Goal: Transaction & Acquisition: Purchase product/service

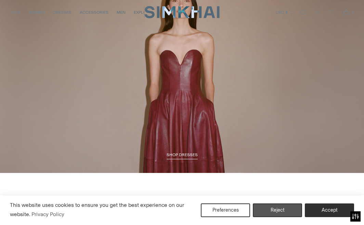
scroll to position [649, 0]
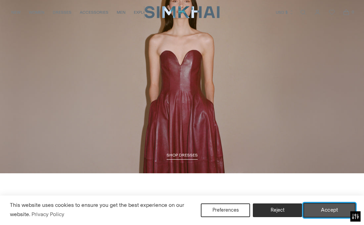
click at [336, 208] on button "Accept" at bounding box center [330, 210] width 52 height 14
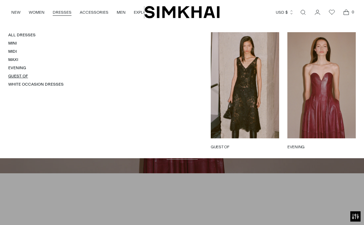
click at [18, 77] on link "Guest Of" at bounding box center [18, 76] width 20 height 5
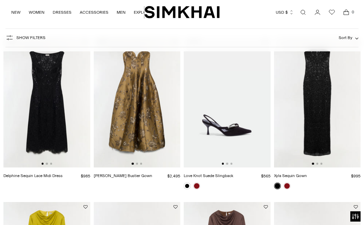
scroll to position [53, 0]
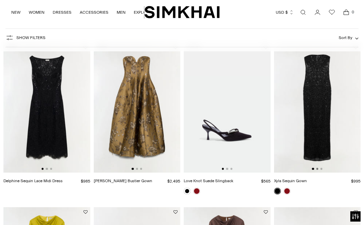
click at [317, 169] on button "Go to slide 2" at bounding box center [317, 169] width 2 height 2
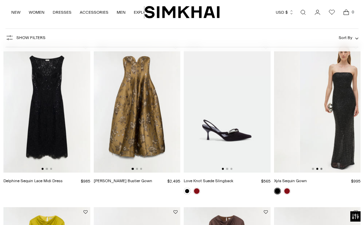
scroll to position [0, 87]
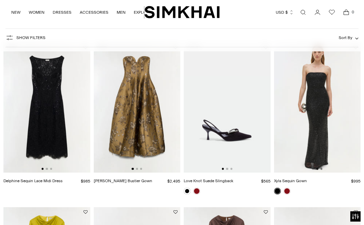
click at [321, 169] on button "Go to slide 3" at bounding box center [321, 169] width 2 height 2
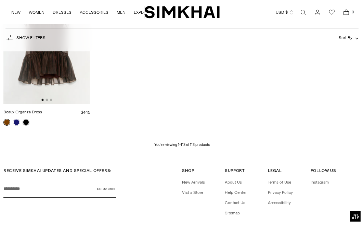
scroll to position [4752, 0]
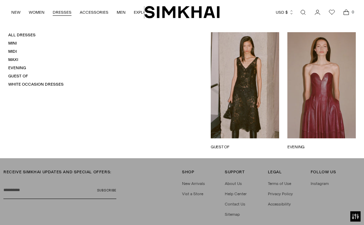
click at [18, 65] on ul "All Dresses Mini Midi Maxi Evening Guest Of White Occasion Dresses" at bounding box center [35, 59] width 55 height 55
click at [18, 66] on link "Evening" at bounding box center [17, 67] width 18 height 5
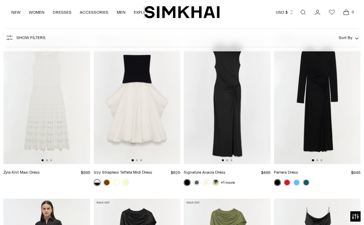
scroll to position [1377, 0]
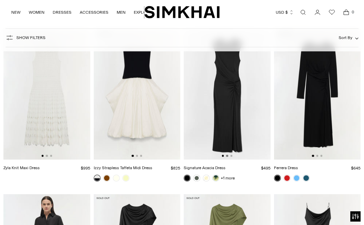
click at [228, 155] on button "Go to slide 2" at bounding box center [227, 156] width 2 height 2
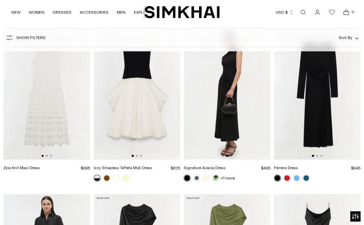
scroll to position [0, 87]
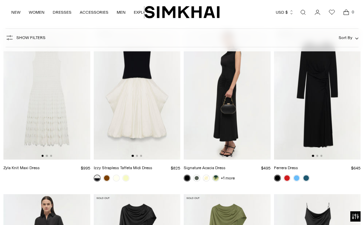
click at [232, 156] on button "Go to slide 3" at bounding box center [231, 156] width 2 height 2
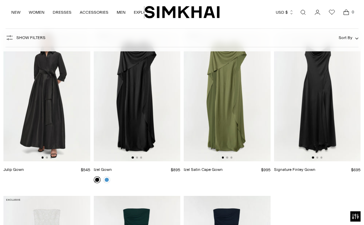
scroll to position [1536, 0]
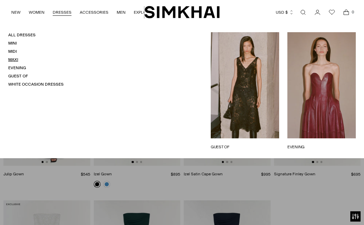
click at [15, 58] on link "Maxi" at bounding box center [13, 59] width 10 height 5
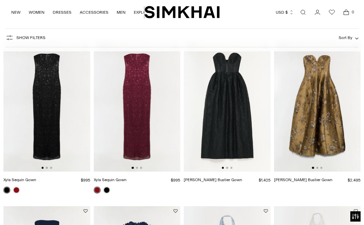
scroll to position [54, 0]
click at [47, 168] on button "Go to slide 2" at bounding box center [47, 168] width 2 height 2
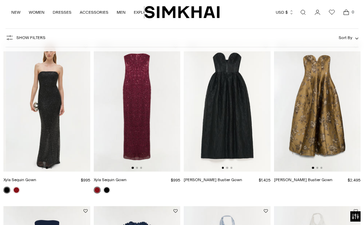
scroll to position [0, 87]
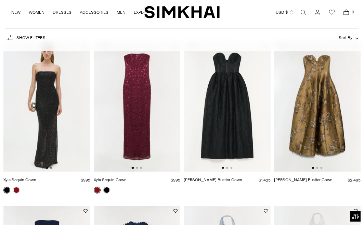
click at [52, 168] on button "Go to slide 3" at bounding box center [51, 168] width 2 height 2
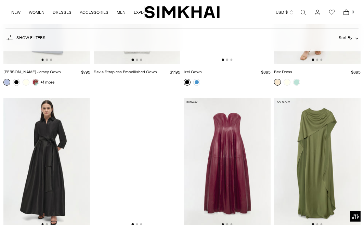
scroll to position [1060, 0]
